Goal: Task Accomplishment & Management: Manage account settings

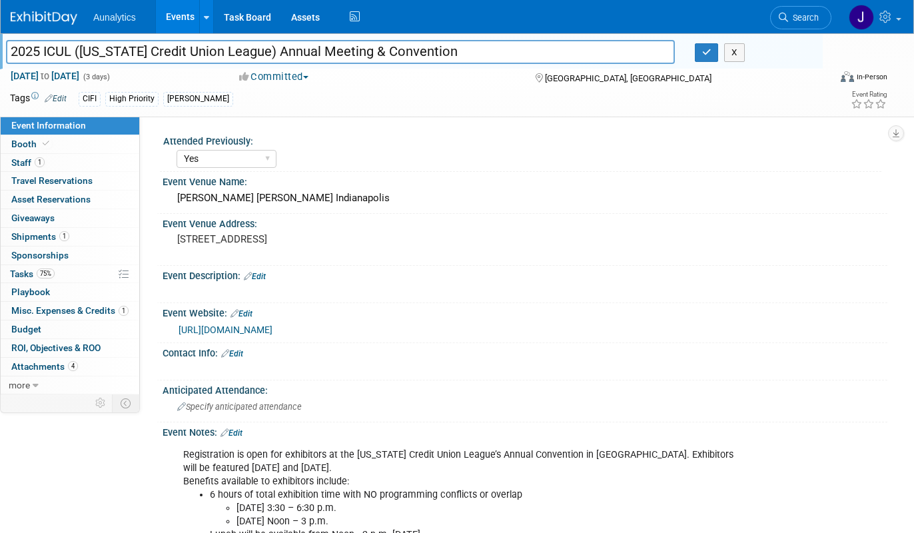
select select "Yes"
click at [181, 24] on link "Events" at bounding box center [180, 16] width 49 height 33
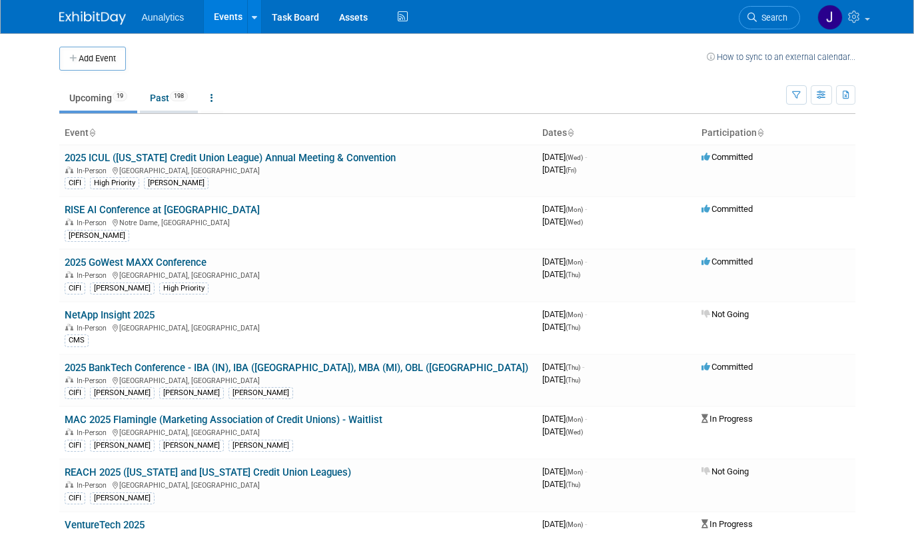
click at [168, 99] on link "Past 198" at bounding box center [169, 97] width 58 height 25
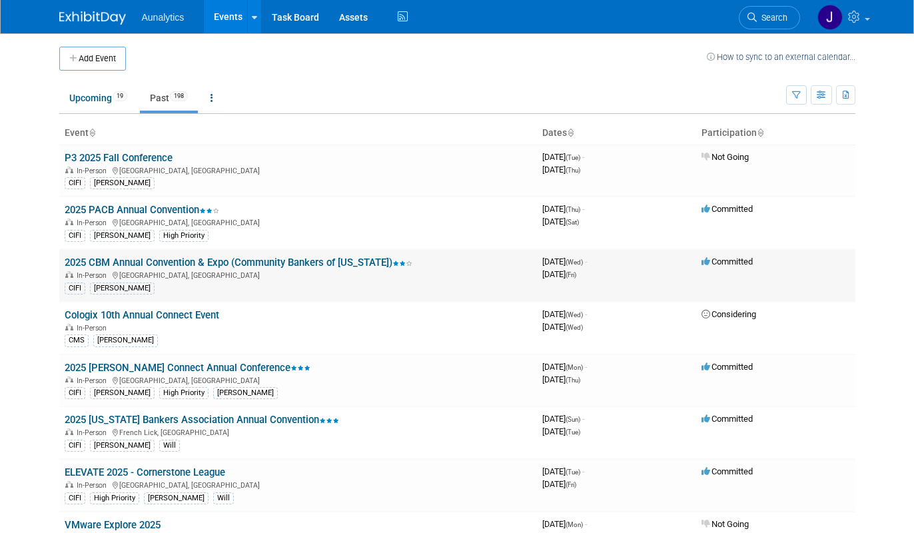
click at [185, 265] on link "2025 CBM Annual Convention & Expo (Community Bankers of [US_STATE])" at bounding box center [239, 263] width 348 height 12
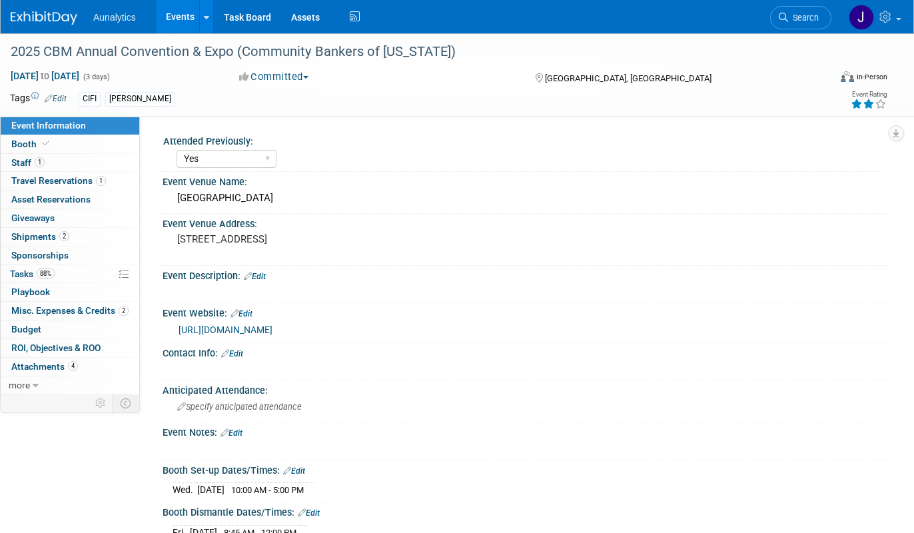
select select "Yes"
click at [66, 150] on link "Booth" at bounding box center [70, 144] width 139 height 18
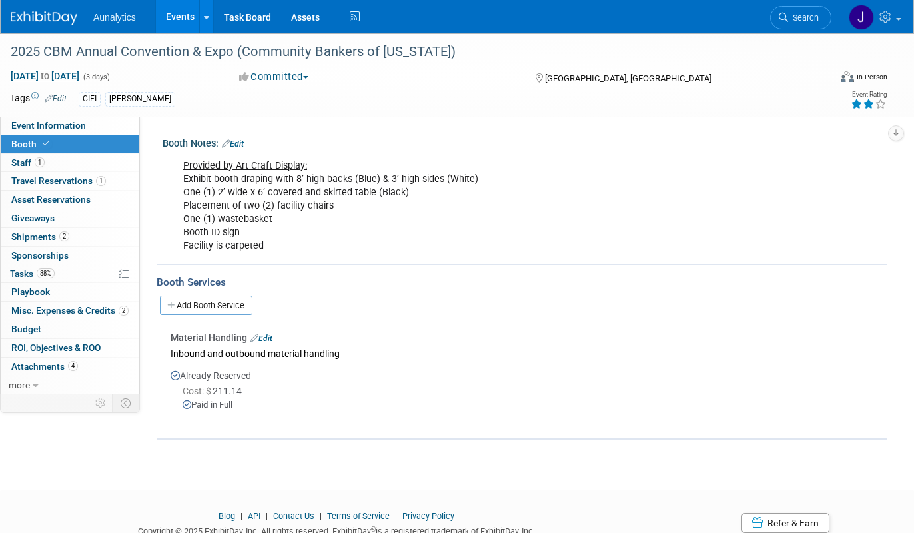
scroll to position [227, 0]
click at [70, 314] on span "Misc. Expenses & Credits 2" at bounding box center [69, 310] width 117 height 11
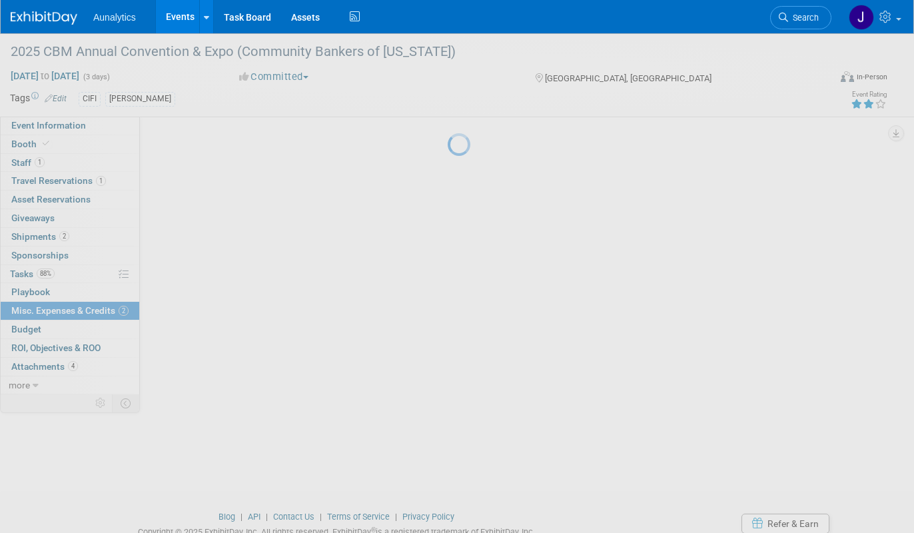
scroll to position [0, 0]
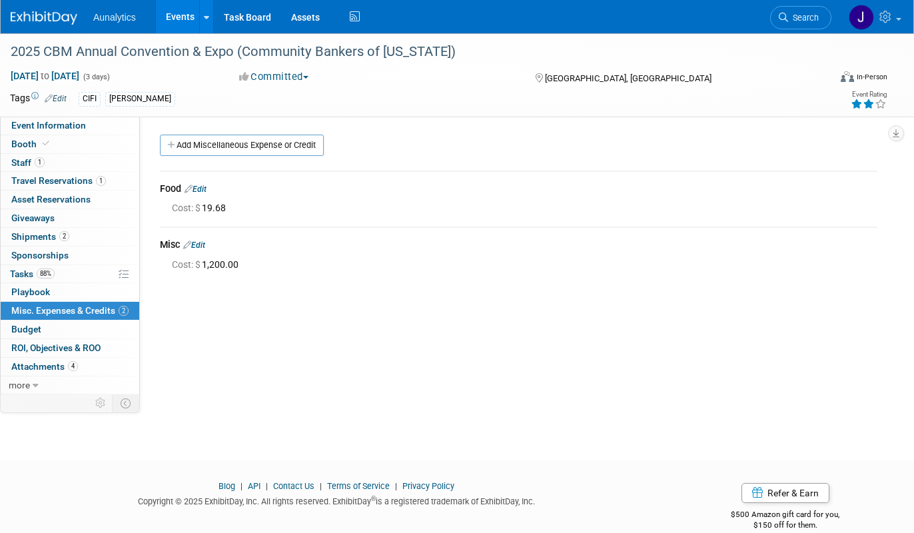
click at [201, 243] on link "Edit" at bounding box center [194, 245] width 22 height 9
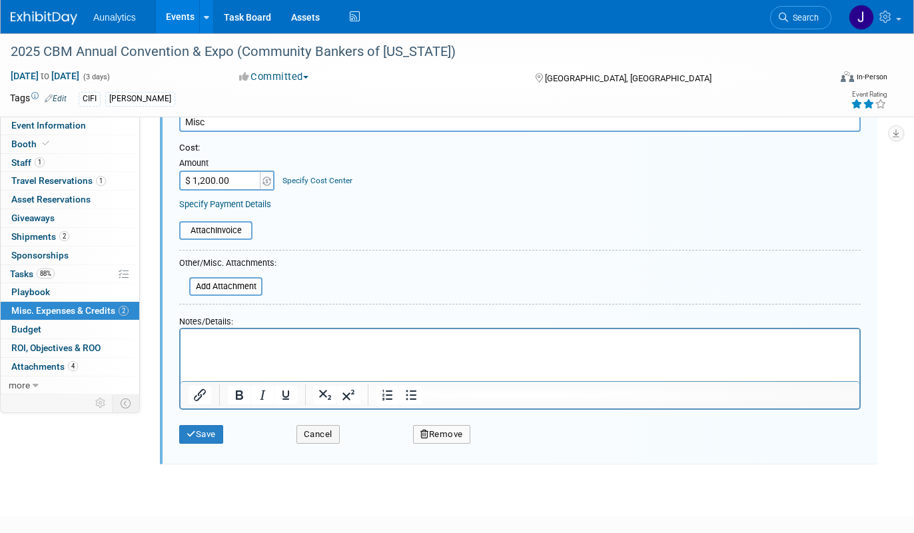
scroll to position [234, 0]
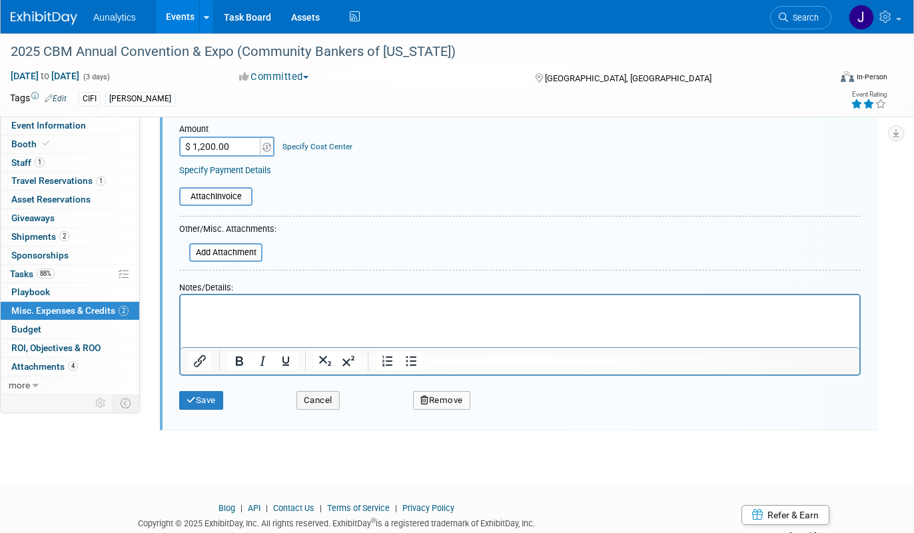
click at [235, 143] on input "$ 1,200.00" at bounding box center [220, 147] width 83 height 20
click at [446, 398] on button "Remove" at bounding box center [441, 400] width 57 height 19
click at [519, 415] on link "Yes" at bounding box center [515, 411] width 39 height 21
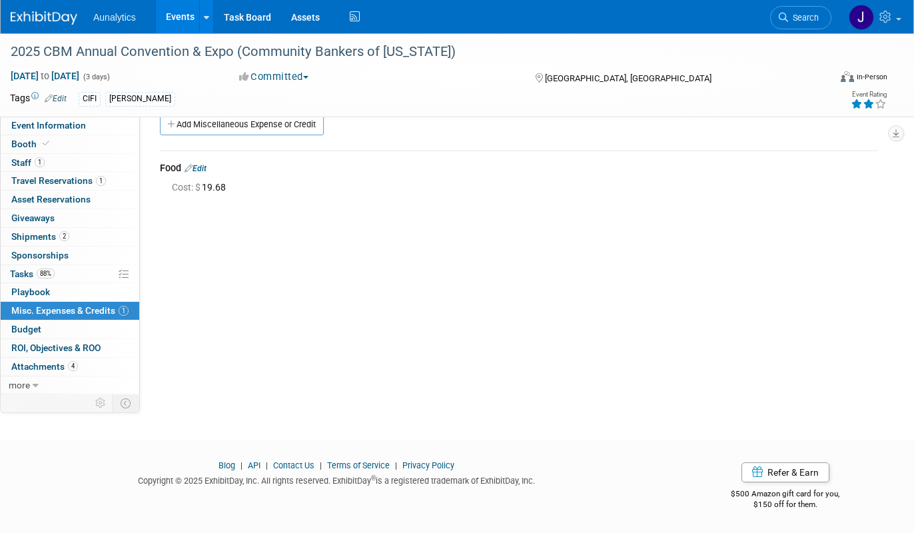
scroll to position [0, 0]
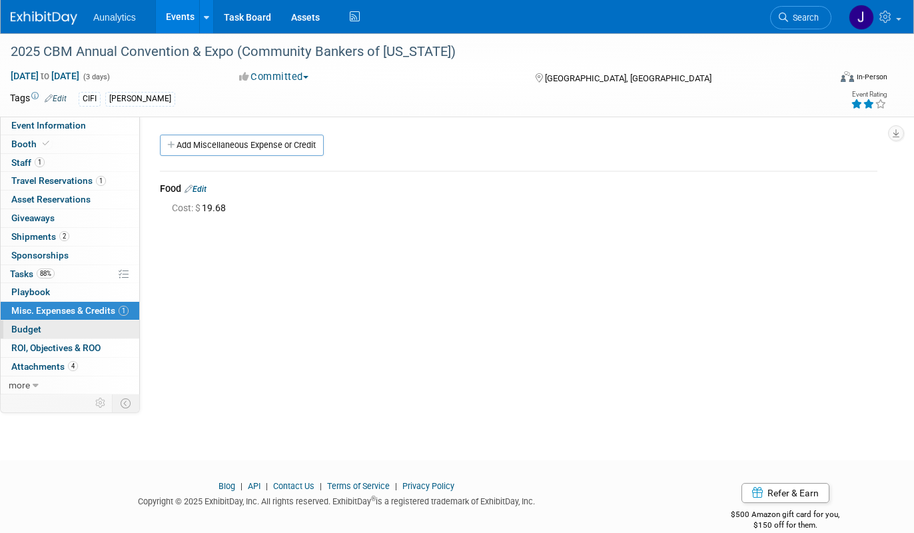
click at [39, 328] on span "Budget" at bounding box center [26, 329] width 30 height 11
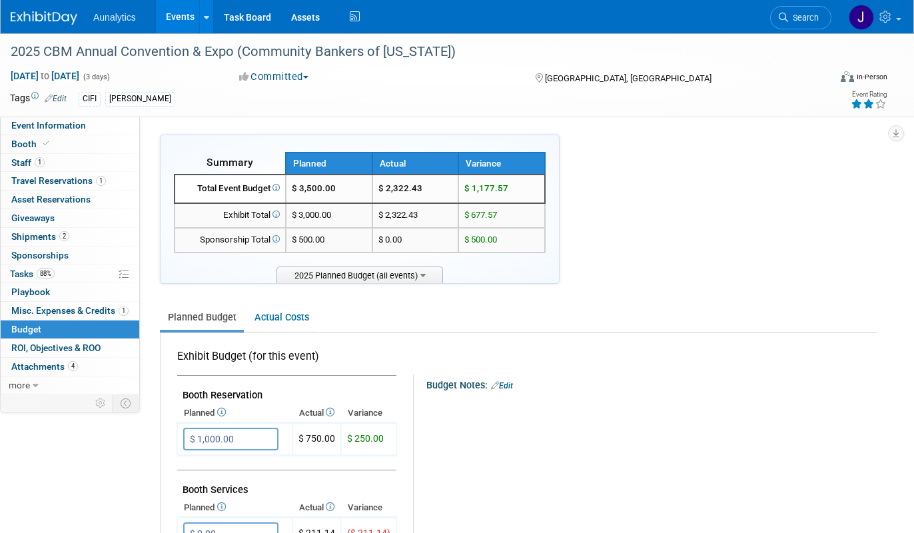
drag, startPoint x: 427, startPoint y: 188, endPoint x: 379, endPoint y: 187, distance: 48.0
click at [379, 187] on td "$ 2,322.43" at bounding box center [416, 189] width 87 height 29
copy td "$ 2,322.43"
